Goal: Obtain resource: Obtain resource

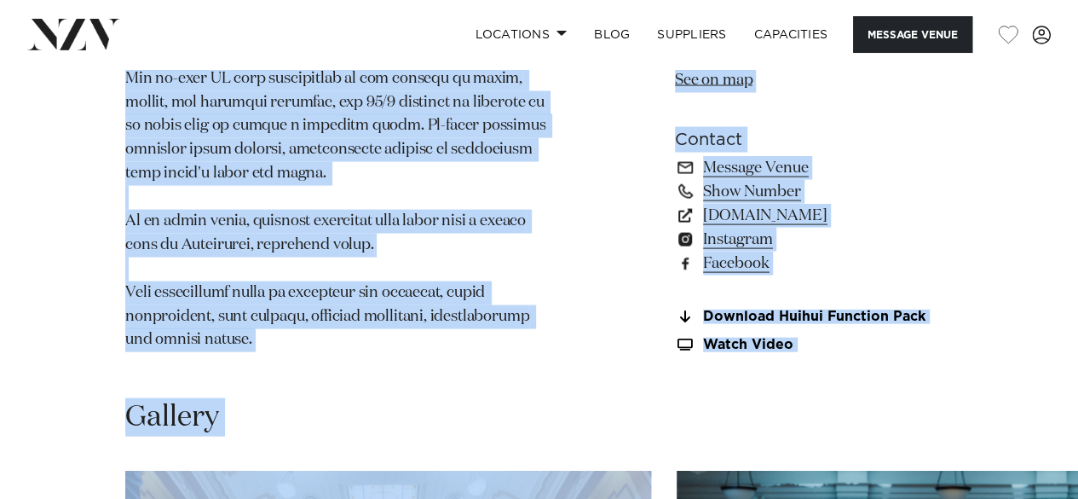
scroll to position [1654, 0]
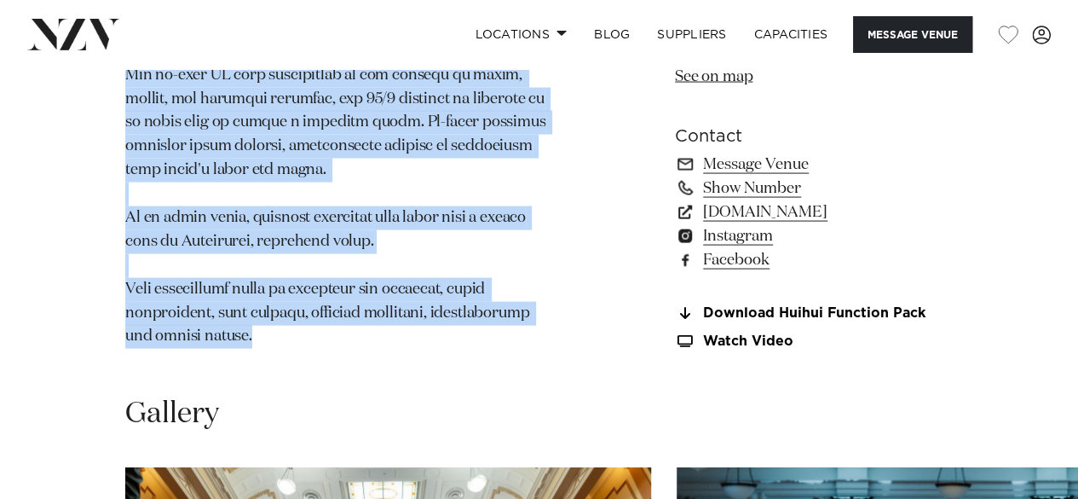
drag, startPoint x: 128, startPoint y: 261, endPoint x: 260, endPoint y: 292, distance: 135.6
copy section "For an event with unparalleled prestige, choose the heart of New Zealand's demo…"
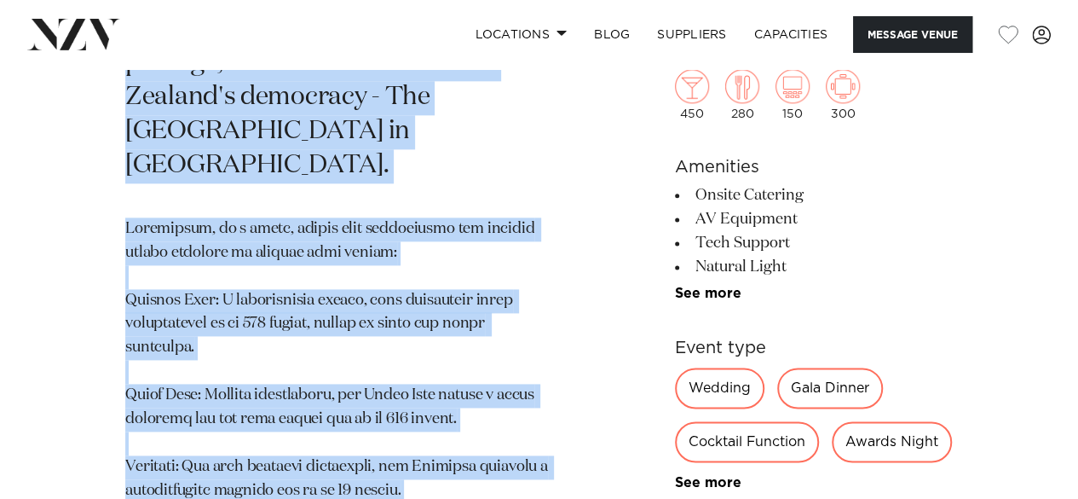
scroll to position [1002, 0]
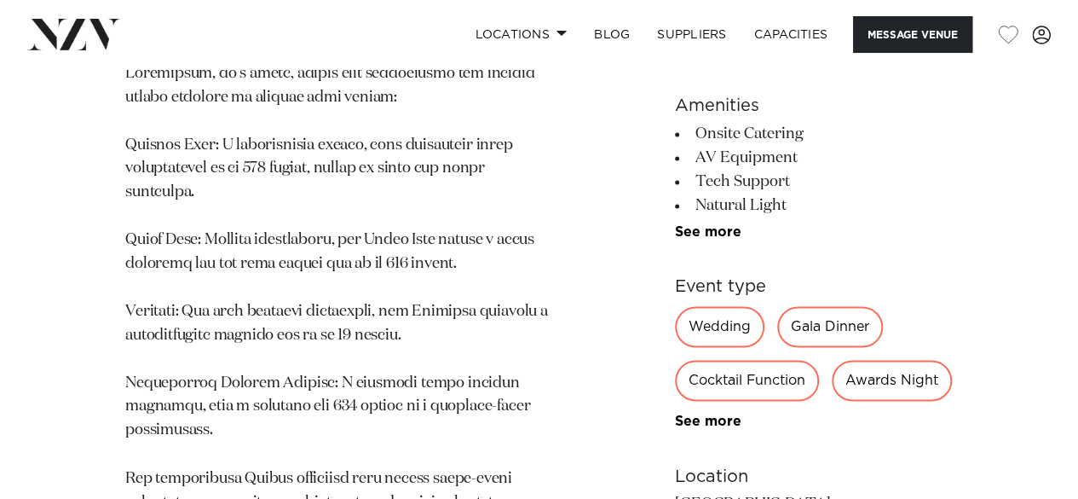
scroll to position [1156, 0]
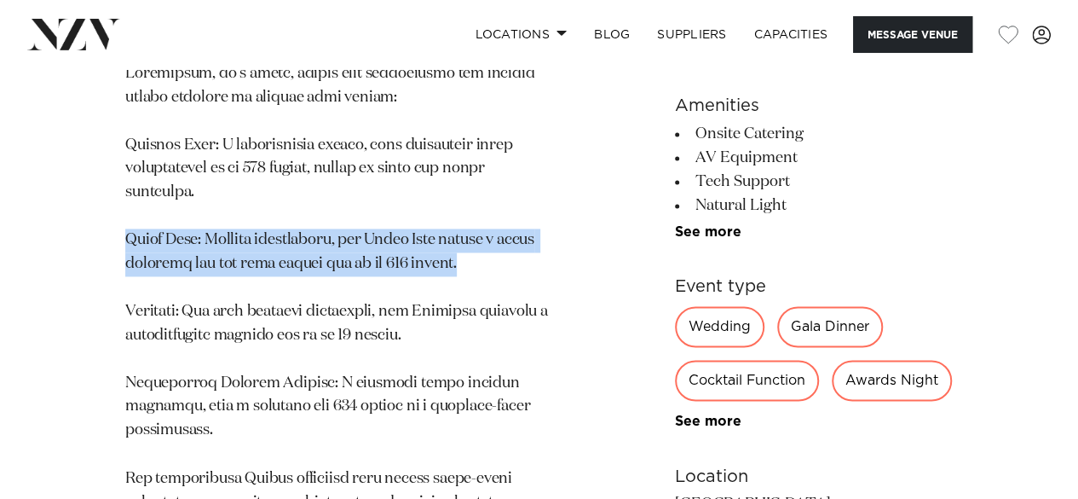
drag, startPoint x: 127, startPoint y: 205, endPoint x: 480, endPoint y: 222, distance: 353.3
click at [480, 222] on p at bounding box center [339, 454] width 429 height 784
copy p "[GEOGRAPHIC_DATA]: Equally spectacular, the [GEOGRAPHIC_DATA] offers a regal am…"
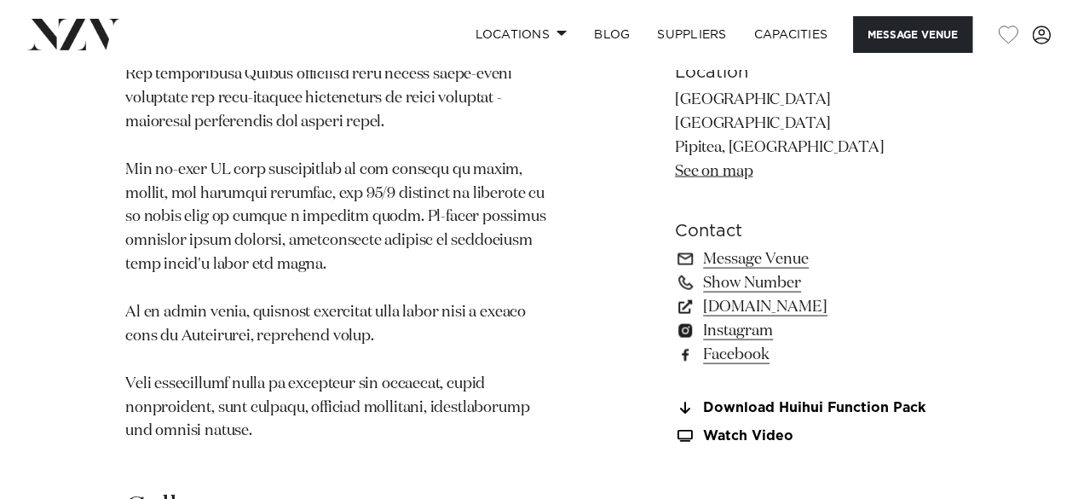
scroll to position [1550, 0]
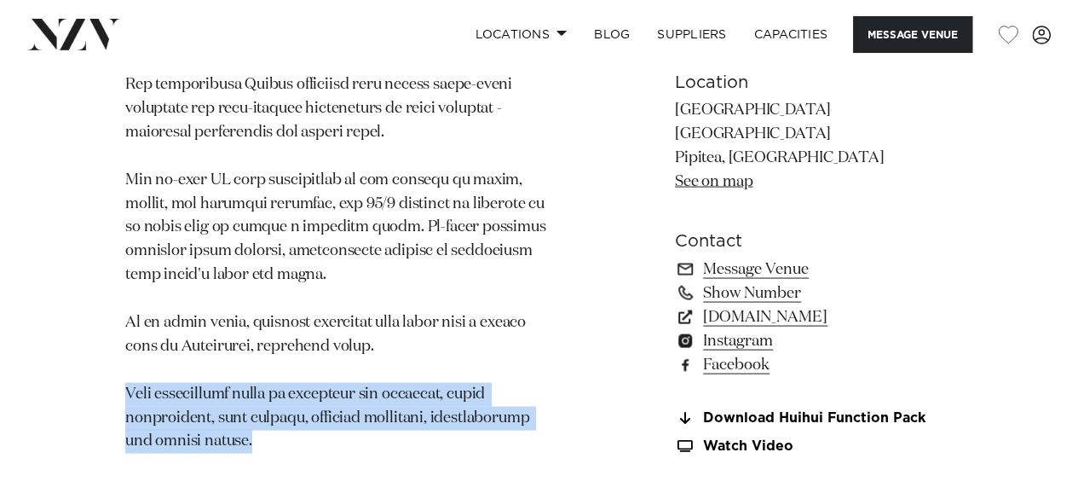
drag, startPoint x: 126, startPoint y: 355, endPoint x: 238, endPoint y: 403, distance: 121.4
click at [238, 403] on p at bounding box center [339, 60] width 429 height 784
copy p "This significant venue is available for weddings, small conferences, gala dinne…"
